Goal: Task Accomplishment & Management: Manage account settings

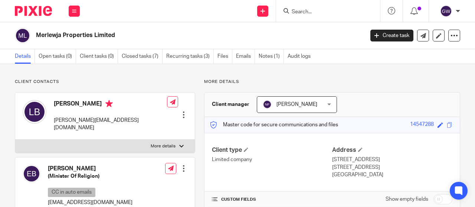
click at [303, 14] on input "Search" at bounding box center [324, 12] width 67 height 7
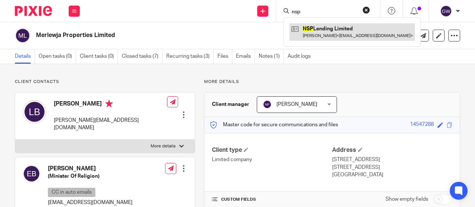
type input "nsp"
click at [306, 33] on link at bounding box center [351, 31] width 125 height 17
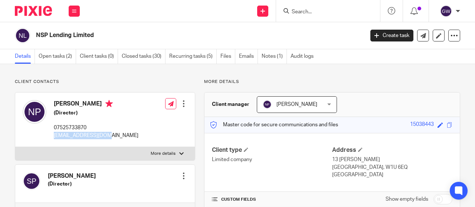
drag, startPoint x: 104, startPoint y: 136, endPoint x: 54, endPoint y: 136, distance: 49.7
click at [54, 136] on div "[PERSON_NAME] (Director) 07525733870 [EMAIL_ADDRESS][DOMAIN_NAME] Edit contact …" at bounding box center [104, 120] width 179 height 55
copy p "[EMAIL_ADDRESS][DOMAIN_NAME]"
click at [56, 61] on link "Open tasks (2)" at bounding box center [57, 56] width 37 height 14
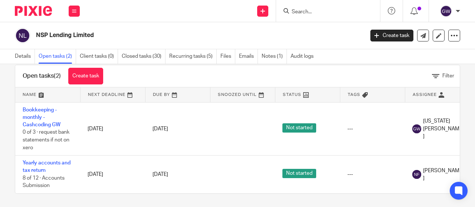
scroll to position [20, 0]
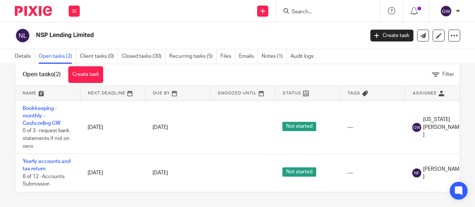
click at [318, 9] on input "Search" at bounding box center [324, 12] width 67 height 7
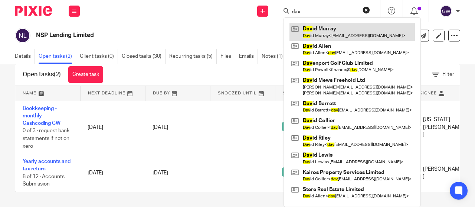
type input "dav"
click at [339, 26] on link at bounding box center [351, 31] width 125 height 17
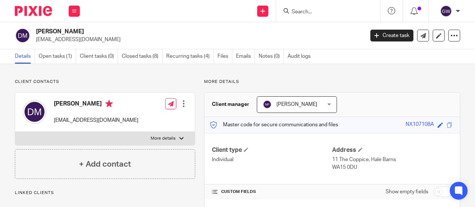
click at [61, 49] on div "David Murray manchestervascular@gmail.com Create task Update from Companies Hou…" at bounding box center [237, 35] width 475 height 27
click at [61, 48] on div "David Murray manchestervascular@gmail.com Create task Update from Companies Hou…" at bounding box center [237, 35] width 475 height 27
click at [61, 53] on link "Open tasks (1)" at bounding box center [57, 56] width 37 height 14
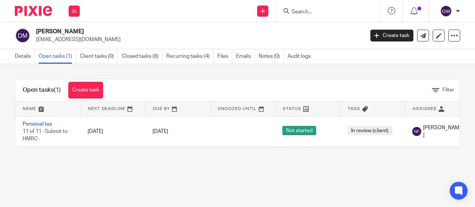
scroll to position [0, 86]
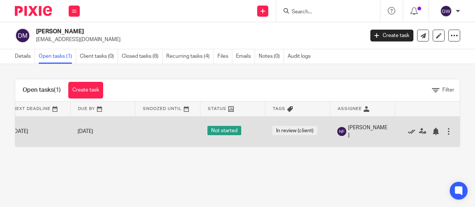
click at [407, 132] on icon at bounding box center [410, 131] width 7 height 7
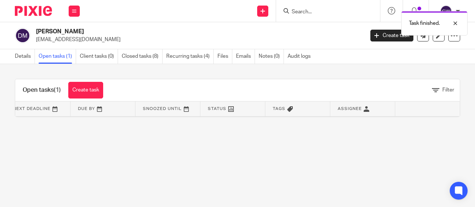
click at [303, 11] on div "Task finished." at bounding box center [352, 21] width 230 height 28
click at [455, 26] on div at bounding box center [449, 23] width 20 height 9
click at [321, 8] on form at bounding box center [330, 10] width 79 height 9
click at [308, 16] on div at bounding box center [328, 11] width 104 height 22
click at [308, 11] on input "Search" at bounding box center [324, 12] width 67 height 7
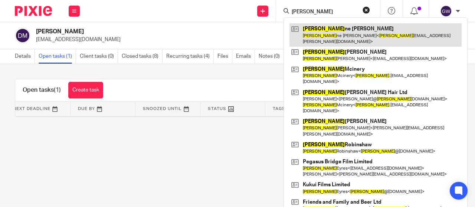
type input "pauli"
click at [361, 32] on link at bounding box center [375, 34] width 172 height 23
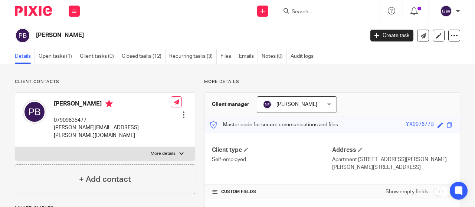
click at [72, 60] on link "Open tasks (1)" at bounding box center [57, 56] width 37 height 14
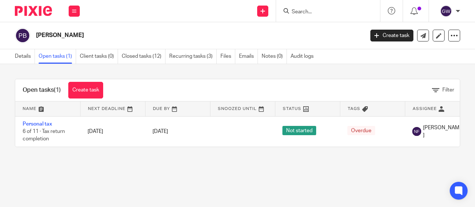
scroll to position [0, 86]
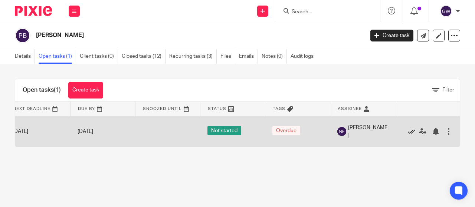
click at [407, 131] on icon at bounding box center [410, 131] width 7 height 7
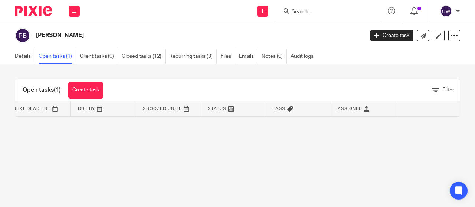
click at [309, 9] on input "Search" at bounding box center [324, 12] width 67 height 7
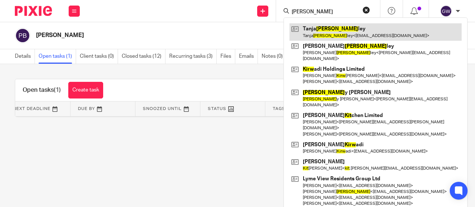
type input "kirt"
click at [339, 26] on link at bounding box center [375, 31] width 172 height 17
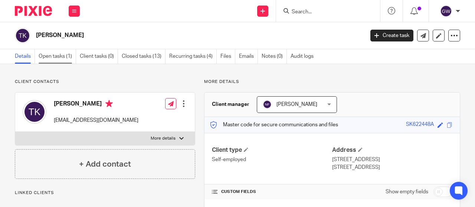
click at [61, 53] on link "Open tasks (1)" at bounding box center [57, 56] width 37 height 14
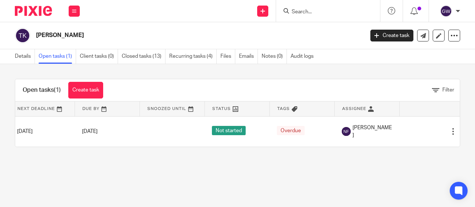
scroll to position [0, 80]
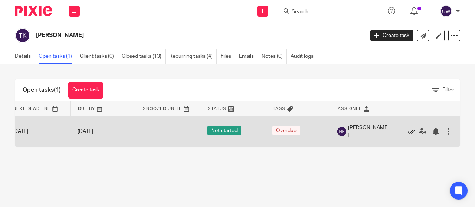
click at [407, 129] on icon at bounding box center [410, 131] width 7 height 7
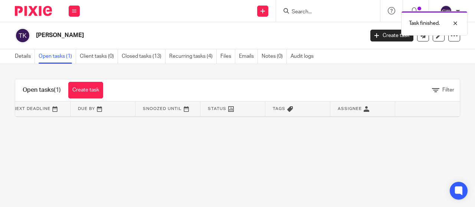
click at [312, 11] on div "Task finished." at bounding box center [352, 21] width 230 height 28
click at [458, 22] on div at bounding box center [449, 23] width 20 height 9
click at [306, 5] on div at bounding box center [328, 11] width 104 height 22
click at [315, 13] on input "Search" at bounding box center [324, 12] width 67 height 7
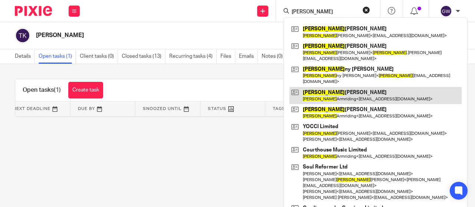
type input "john"
click at [348, 87] on link at bounding box center [375, 95] width 172 height 17
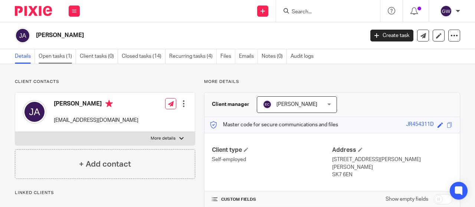
click at [61, 55] on link "Open tasks (1)" at bounding box center [57, 56] width 37 height 14
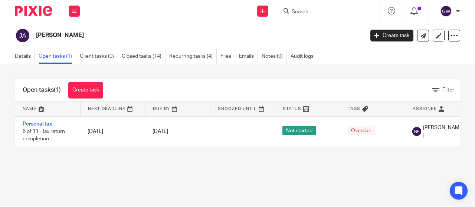
scroll to position [0, 6]
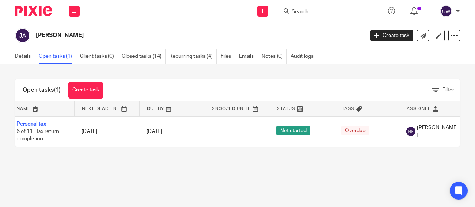
click at [328, 6] on form at bounding box center [330, 10] width 79 height 9
click at [316, 9] on input "Search" at bounding box center [324, 12] width 67 height 7
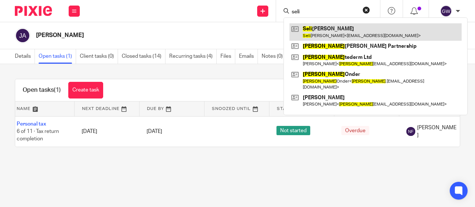
type input "seli"
click at [318, 35] on link at bounding box center [375, 31] width 172 height 17
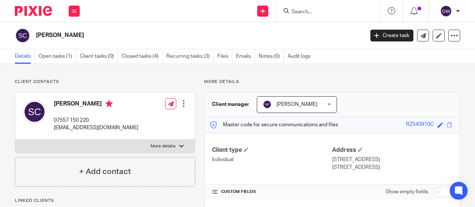
click at [307, 11] on input "Search" at bounding box center [324, 12] width 67 height 7
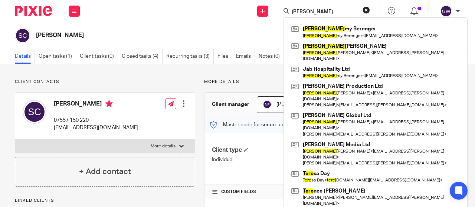
type input "jere"
drag, startPoint x: 313, startPoint y: 11, endPoint x: 308, endPoint y: 14, distance: 5.7
click at [313, 11] on input "jere" at bounding box center [324, 12] width 67 height 7
drag, startPoint x: 300, startPoint y: 14, endPoint x: 271, endPoint y: 12, distance: 29.8
click at [271, 12] on div "Send new email Create task Add client jere Jere my Berenger Jere my Berenger < …" at bounding box center [280, 11] width 387 height 22
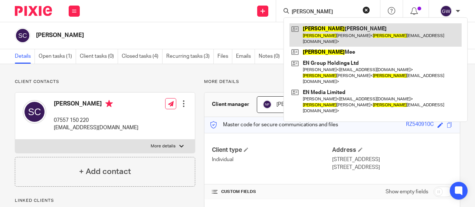
type input "emily"
click at [316, 37] on link at bounding box center [375, 34] width 172 height 23
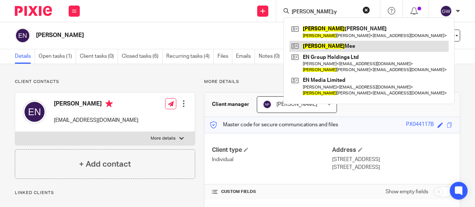
type input "[PERSON_NAME];y"
click at [316, 43] on link at bounding box center [368, 46] width 159 height 11
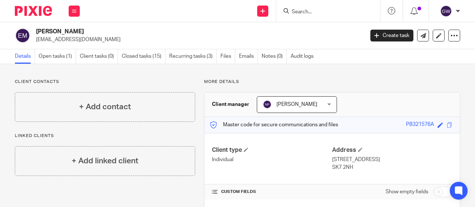
click at [304, 4] on div at bounding box center [328, 11] width 104 height 22
click at [307, 9] on input "Search" at bounding box center [324, 12] width 67 height 7
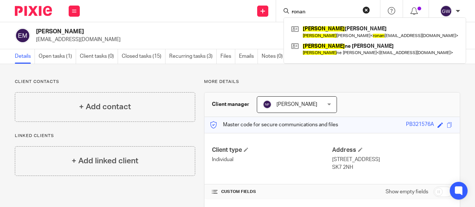
drag, startPoint x: 306, startPoint y: 12, endPoint x: 281, endPoint y: 9, distance: 24.2
click at [281, 9] on div "ronan Ronan Mcgarry Ronan Mcgarry < ronan mcgarry1991@gmail.com > Roxan ne Copp…" at bounding box center [328, 11] width 104 height 22
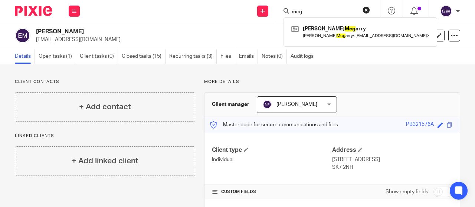
drag, startPoint x: 310, startPoint y: 11, endPoint x: 278, endPoint y: 11, distance: 32.3
click at [278, 11] on div "mcg Ronan Mcg arry Ronan Mcg arry < ronanmcgarry1991@gmail.com >" at bounding box center [328, 11] width 104 height 22
click at [319, 12] on input "mcg" at bounding box center [324, 12] width 67 height 7
drag, startPoint x: 308, startPoint y: 11, endPoint x: 285, endPoint y: 9, distance: 23.1
click at [288, 10] on div "mcg" at bounding box center [326, 10] width 86 height 9
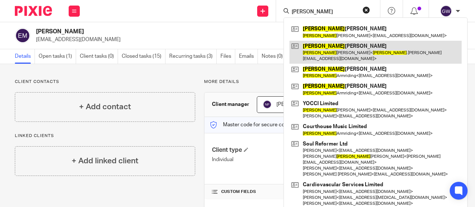
type input "john be"
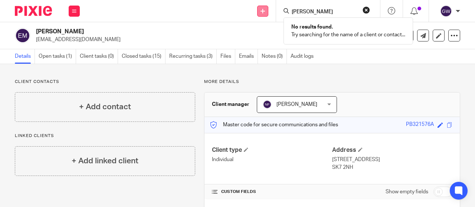
drag, startPoint x: 303, startPoint y: 10, endPoint x: 263, endPoint y: 9, distance: 40.4
click at [263, 9] on div "Send new email Create task Add client john be No results found. Try searching f…" at bounding box center [280, 11] width 387 height 22
type input "jon be"
drag, startPoint x: 313, startPoint y: 6, endPoint x: 291, endPoint y: 12, distance: 22.8
click at [270, 7] on div "Send new email Create task Add client jon be No results found. Try searching fo…" at bounding box center [280, 11] width 387 height 22
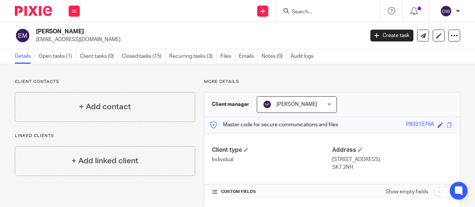
click at [299, 13] on input "Search" at bounding box center [324, 12] width 67 height 7
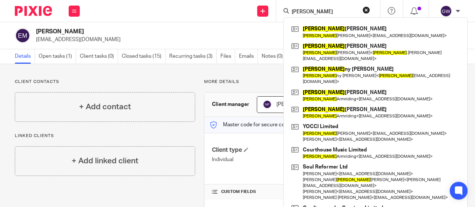
type input "john"
click at [307, 11] on input "john" at bounding box center [324, 12] width 67 height 7
click at [267, 6] on div "Send new email Create task Add client john John Mckeever John Mckeever < karenm…" at bounding box center [280, 11] width 387 height 22
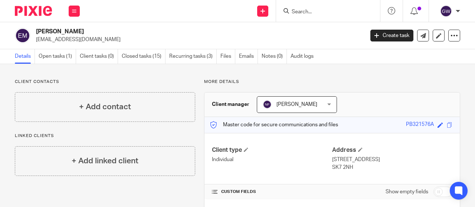
click at [307, 12] on input "Search" at bounding box center [324, 12] width 67 height 7
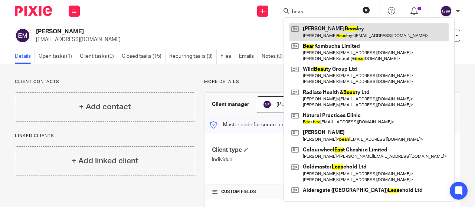
type input "beas"
click at [311, 31] on link at bounding box center [368, 31] width 159 height 17
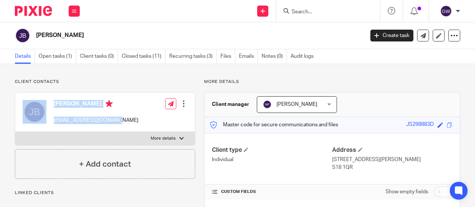
drag, startPoint x: 120, startPoint y: 121, endPoint x: 48, endPoint y: 119, distance: 72.3
click at [48, 119] on div "[PERSON_NAME] [EMAIL_ADDRESS][DOMAIN_NAME] Edit contact Create client from cont…" at bounding box center [104, 112] width 179 height 39
click at [69, 126] on div "Jonathan Beasley jonobeaz@googlemail.com" at bounding box center [81, 112] width 116 height 32
drag, startPoint x: 118, startPoint y: 121, endPoint x: 53, endPoint y: 122, distance: 65.3
click at [53, 122] on div "Jonathan Beasley jonobeaz@googlemail.com Edit contact Create client from contac…" at bounding box center [104, 112] width 179 height 39
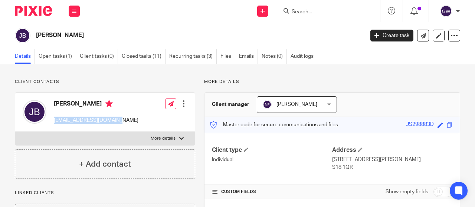
copy p "[EMAIL_ADDRESS][DOMAIN_NAME]"
click at [328, 11] on input "Search" at bounding box center [324, 12] width 67 height 7
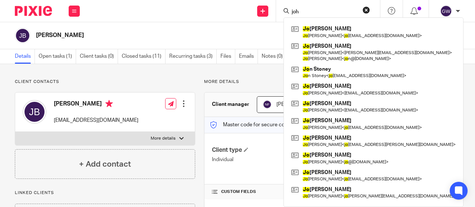
type input "john"
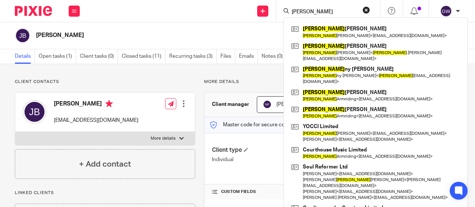
drag, startPoint x: 308, startPoint y: 14, endPoint x: 256, endPoint y: -3, distance: 54.2
click at [256, 0] on html "Work Email Clients Team Reports Work Email Clients Team Reports Settings Send n…" at bounding box center [237, 103] width 475 height 207
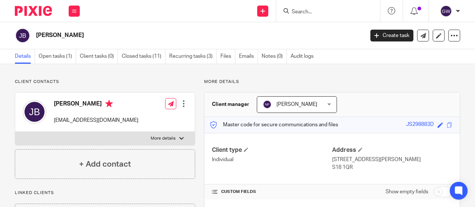
click at [308, 11] on input "Search" at bounding box center [324, 12] width 67 height 7
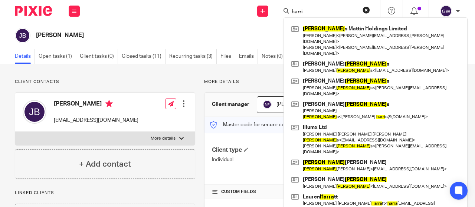
type input "harris"
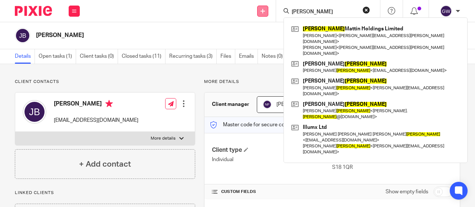
drag, startPoint x: 308, startPoint y: 11, endPoint x: 264, endPoint y: 10, distance: 44.5
click at [265, 10] on div "Send new email Create task Add client harris Harris Mattin Holdings Limited Jul…" at bounding box center [280, 11] width 387 height 22
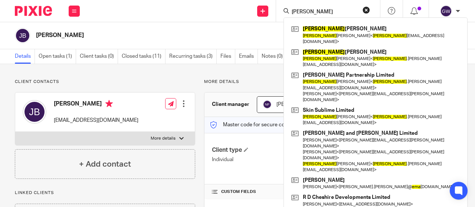
type input "emma"
drag, startPoint x: 312, startPoint y: 13, endPoint x: 262, endPoint y: 13, distance: 50.1
click at [262, 13] on div "Send new email Create task Add client emma Emma Costello Emma Costello < emma v…" at bounding box center [280, 11] width 387 height 22
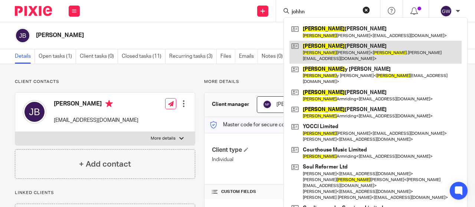
type input "johhn"
click at [329, 43] on link at bounding box center [375, 52] width 172 height 23
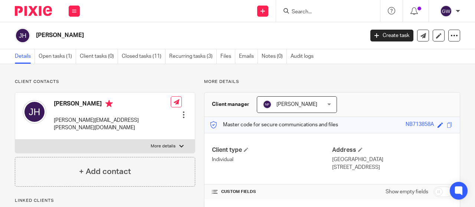
click at [313, 10] on input "Search" at bounding box center [324, 12] width 67 height 7
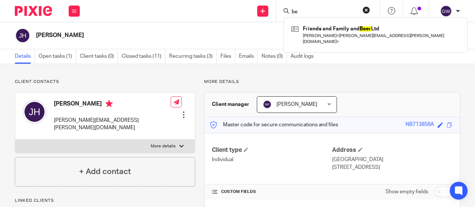
type input "b"
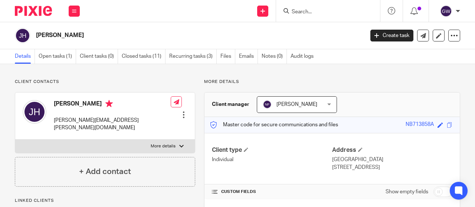
click at [316, 6] on form at bounding box center [330, 10] width 79 height 9
click at [314, 7] on form at bounding box center [330, 10] width 79 height 9
click at [308, 11] on input "Search" at bounding box center [324, 12] width 67 height 7
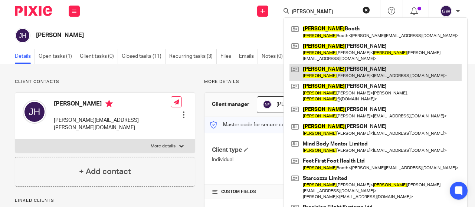
type input "james"
click at [324, 69] on link at bounding box center [375, 72] width 172 height 17
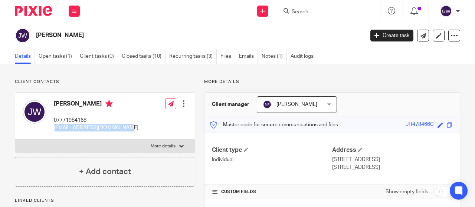
drag, startPoint x: 116, startPoint y: 126, endPoint x: 57, endPoint y: 128, distance: 59.3
click at [54, 127] on p "jhfwillmott@googlemail.com" at bounding box center [96, 127] width 85 height 7
click at [306, 10] on input "Search" at bounding box center [324, 12] width 67 height 7
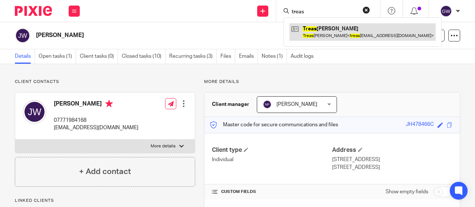
type input "treas"
click at [327, 32] on link at bounding box center [362, 31] width 146 height 17
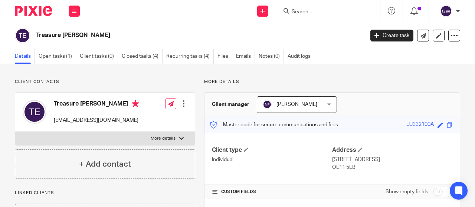
click at [297, 7] on form at bounding box center [330, 10] width 79 height 9
click at [298, 10] on input "Search" at bounding box center [324, 12] width 67 height 7
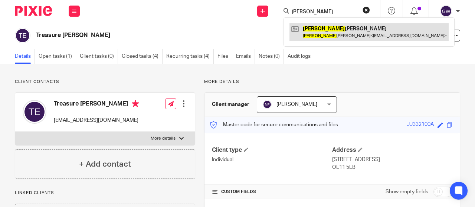
type input "[PERSON_NAME]"
click at [349, 32] on link at bounding box center [368, 31] width 159 height 17
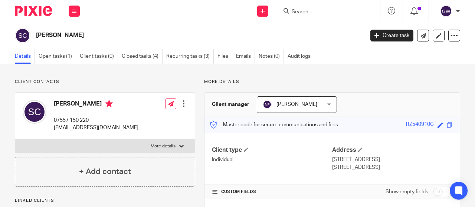
click at [311, 10] on input "Search" at bounding box center [324, 12] width 67 height 7
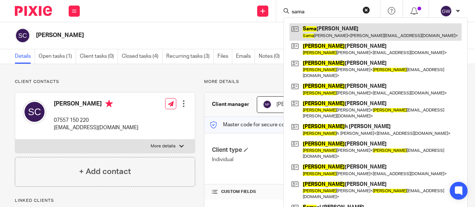
type input "sama"
click at [339, 29] on link at bounding box center [375, 31] width 172 height 17
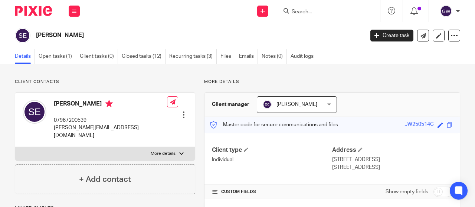
click at [307, 10] on input "Search" at bounding box center [324, 12] width 67 height 7
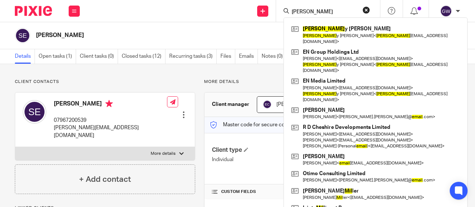
type input "emil"
click at [247, 74] on div "Client contacts Samantha Elliott 07967200539 sam.elliott21@icloud.com Edit cont…" at bounding box center [237, 171] width 475 height 215
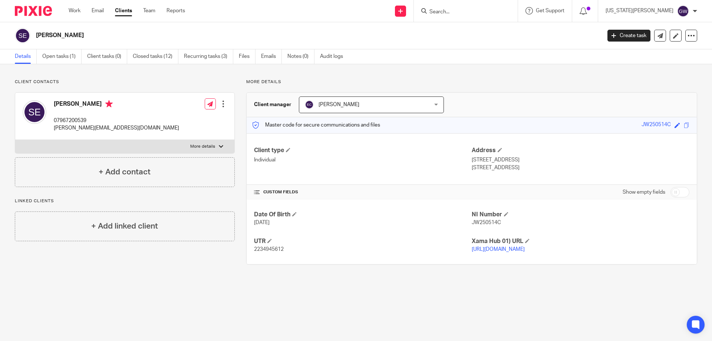
click at [474, 13] on input "Search" at bounding box center [462, 12] width 67 height 7
type input "colour"
click at [474, 29] on link at bounding box center [496, 31] width 139 height 17
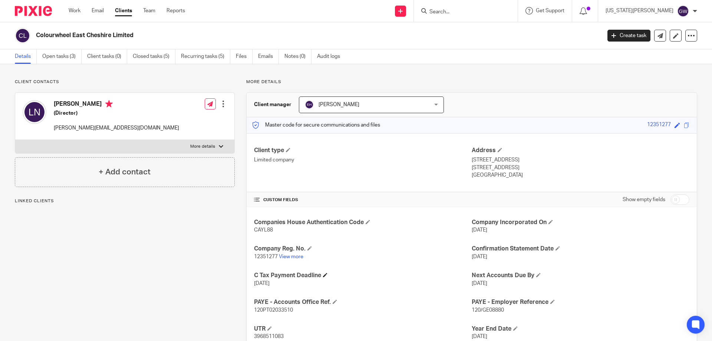
scroll to position [60, 0]
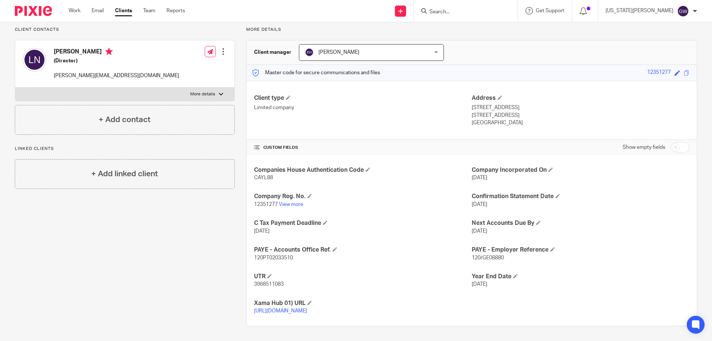
click at [489, 255] on span "120/GE08880" at bounding box center [488, 257] width 32 height 5
copy span "GE08880"
click at [273, 255] on span "120PT02033510" at bounding box center [273, 257] width 39 height 5
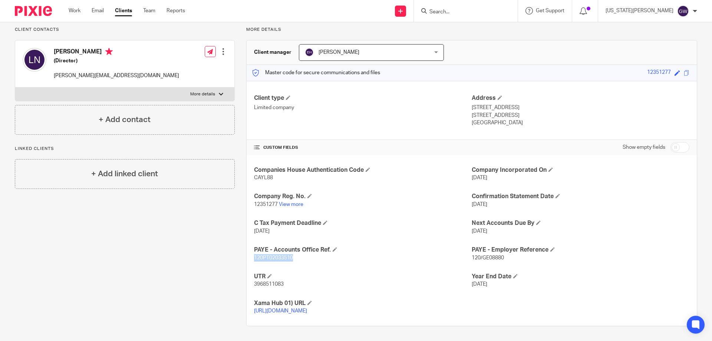
copy span "120PT02033510"
click at [481, 10] on input "Search" at bounding box center [462, 12] width 67 height 7
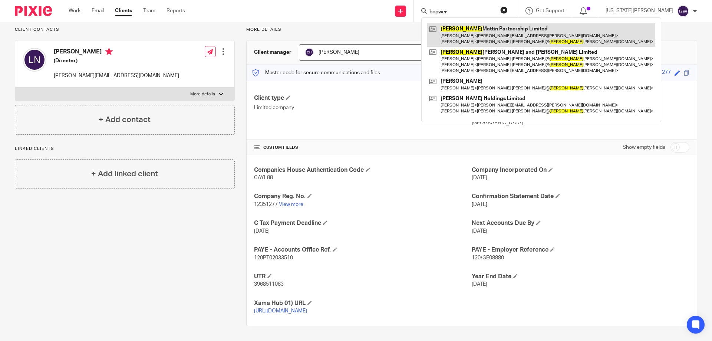
type input "bopwer"
click at [499, 33] on link at bounding box center [541, 34] width 228 height 23
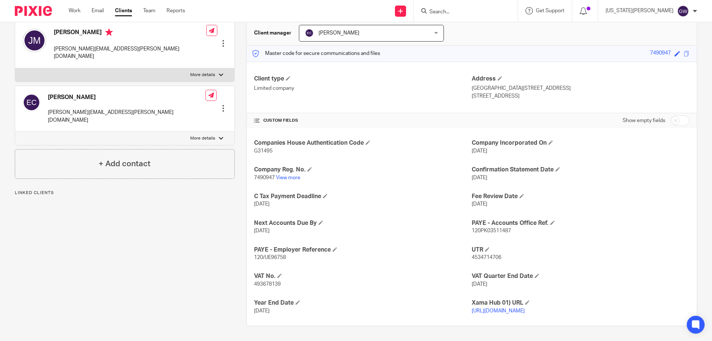
scroll to position [74, 0]
click at [255, 255] on span "120/UE96758" at bounding box center [270, 257] width 32 height 5
copy span "120"
click at [267, 255] on span "120/UE96758" at bounding box center [270, 257] width 32 height 5
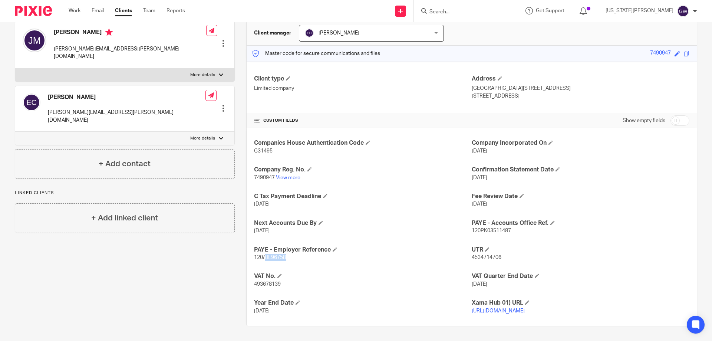
click at [267, 255] on span "120/UE96758" at bounding box center [270, 257] width 32 height 5
copy span "UE96758"
click at [491, 229] on span "120PK03511487" at bounding box center [491, 230] width 39 height 5
copy span "120PK03511487"
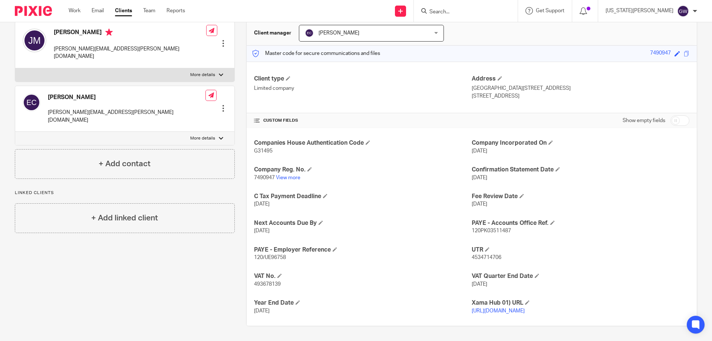
click at [477, 256] on span "4534714706" at bounding box center [487, 257] width 30 height 5
copy span "4534714706"
click at [263, 176] on span "7490947" at bounding box center [264, 177] width 21 height 5
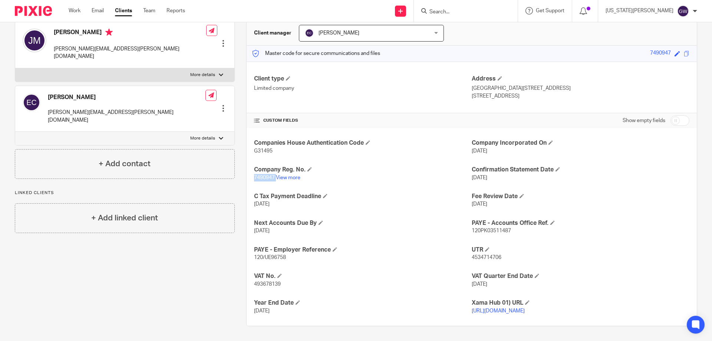
copy p "7490947"
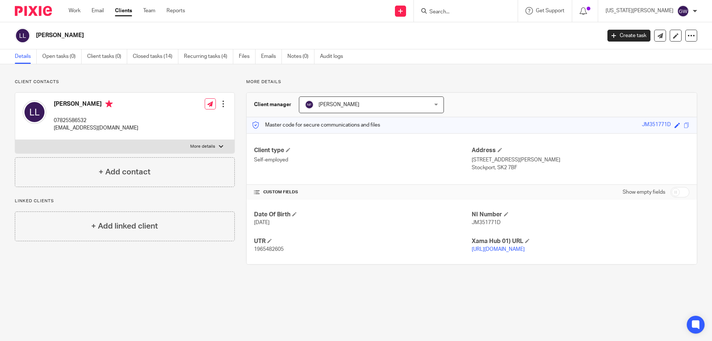
click at [472, 13] on input "Search" at bounding box center [462, 12] width 67 height 7
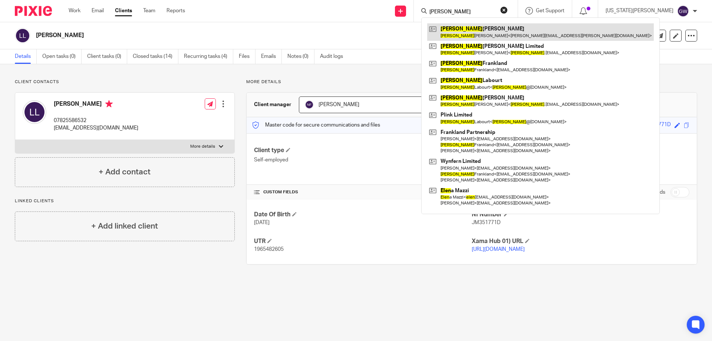
type input "helen"
click at [478, 23] on link at bounding box center [540, 31] width 227 height 17
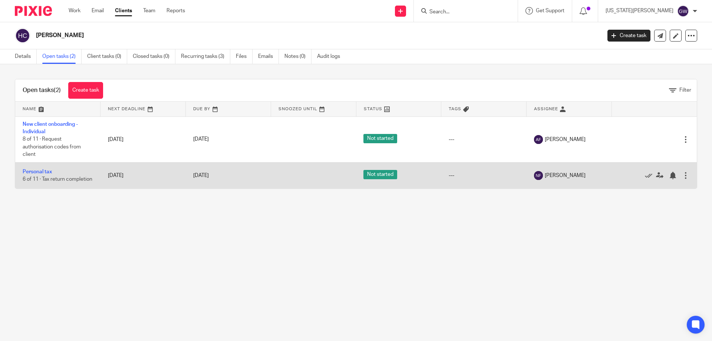
click at [633, 176] on div at bounding box center [650, 175] width 63 height 7
click at [645, 176] on icon at bounding box center [648, 175] width 7 height 7
